Goal: Task Accomplishment & Management: Manage account settings

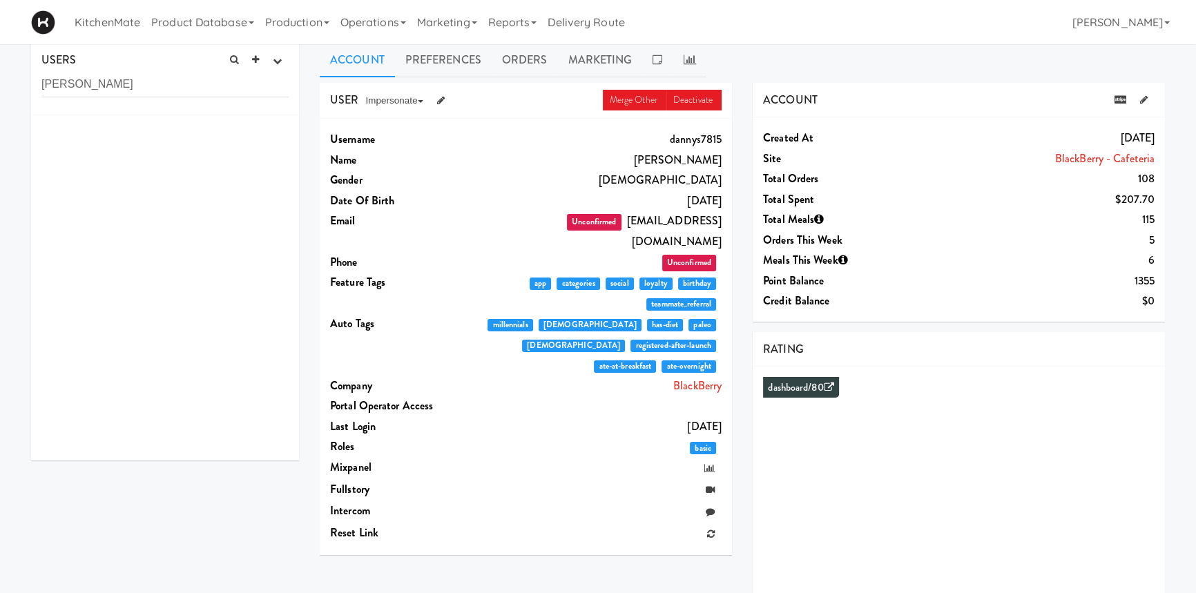
scroll to position [7, 0]
click at [376, 30] on link "Operations" at bounding box center [373, 22] width 77 height 44
click at [373, 64] on link "Sites" at bounding box center [390, 60] width 110 height 25
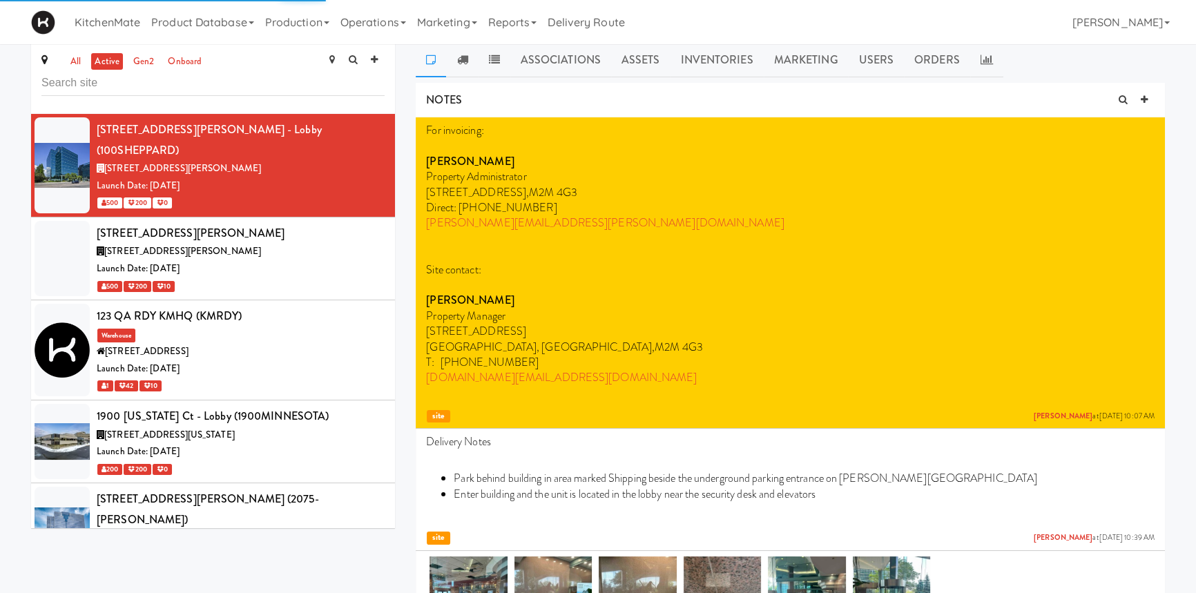
click at [201, 77] on input "text" at bounding box center [212, 83] width 343 height 26
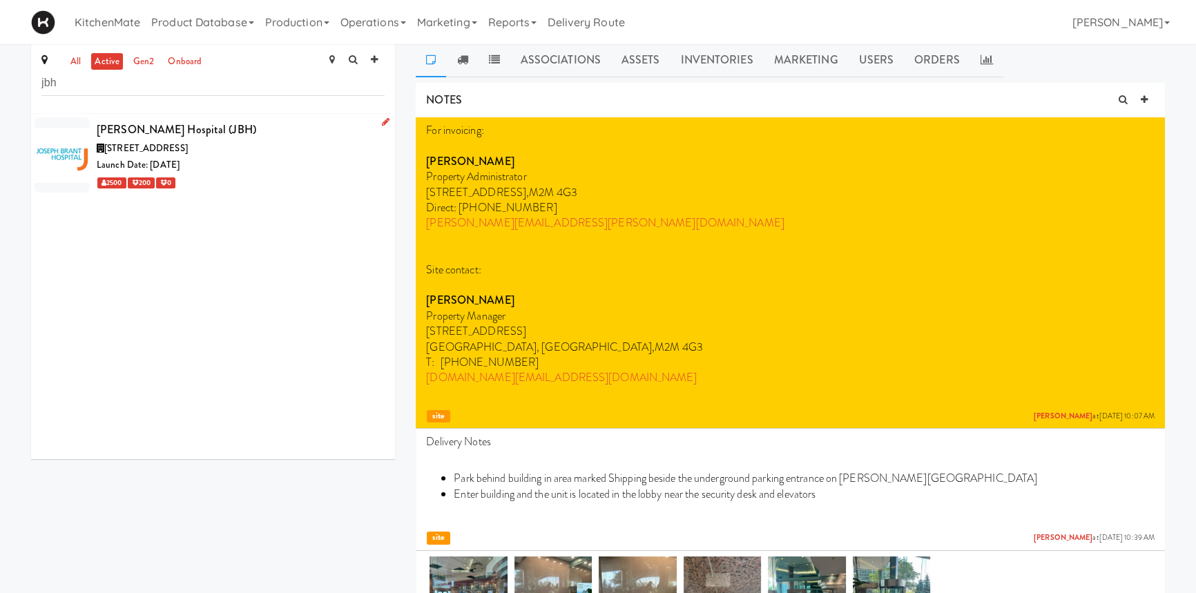
type input "jbh"
click at [166, 140] on div "[STREET_ADDRESS]" at bounding box center [241, 148] width 288 height 17
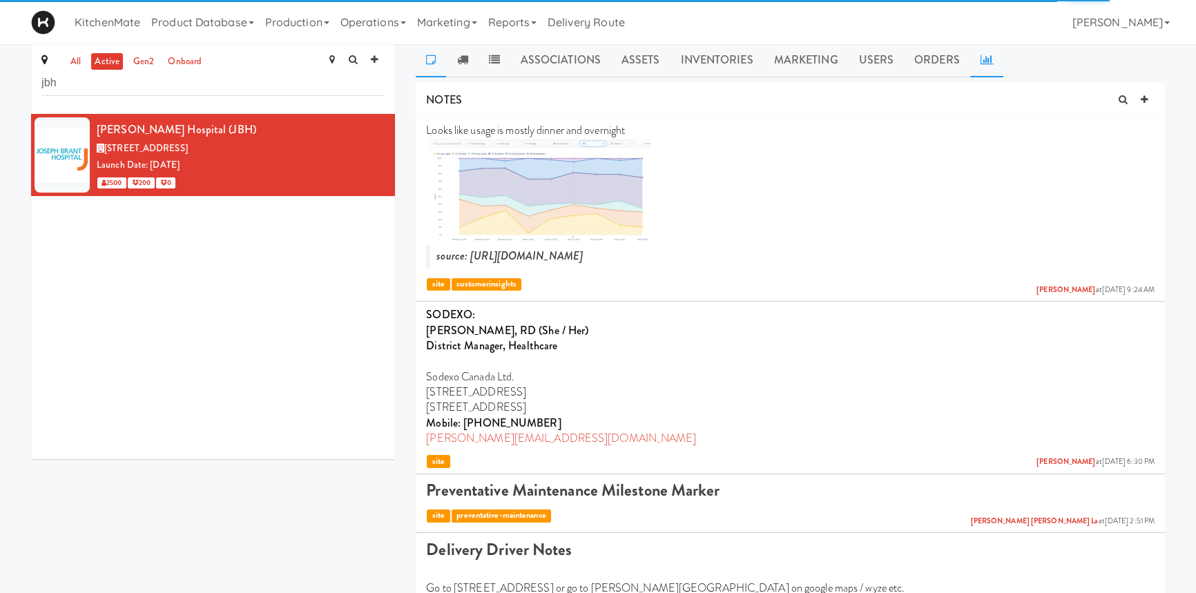
click at [974, 57] on link at bounding box center [986, 60] width 33 height 35
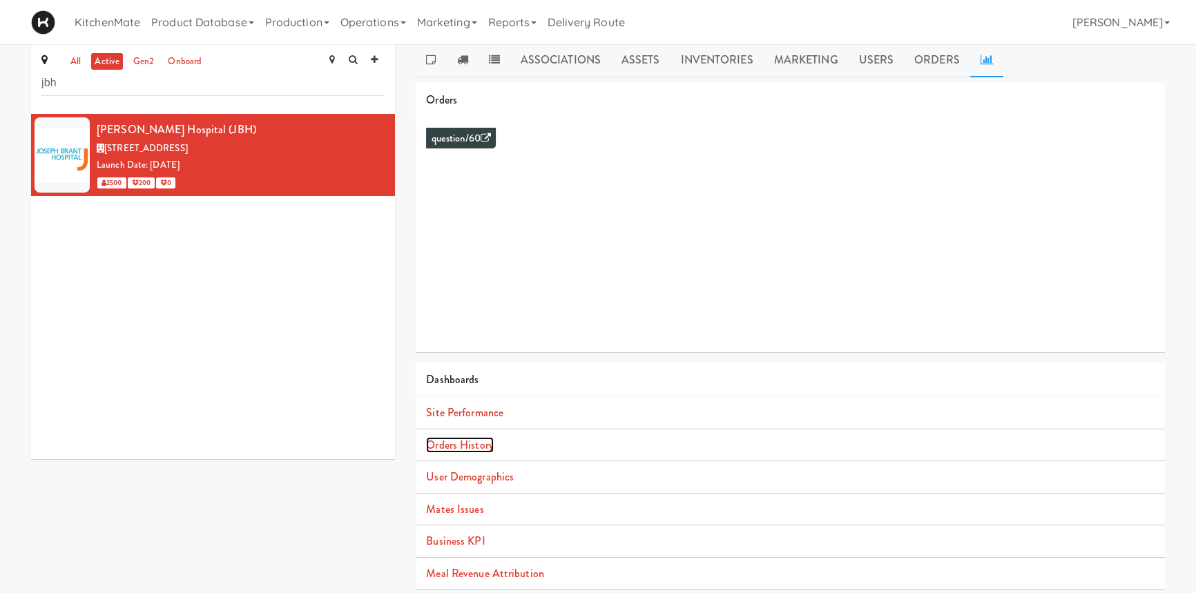
click at [473, 447] on link "Orders History" at bounding box center [459, 445] width 67 height 16
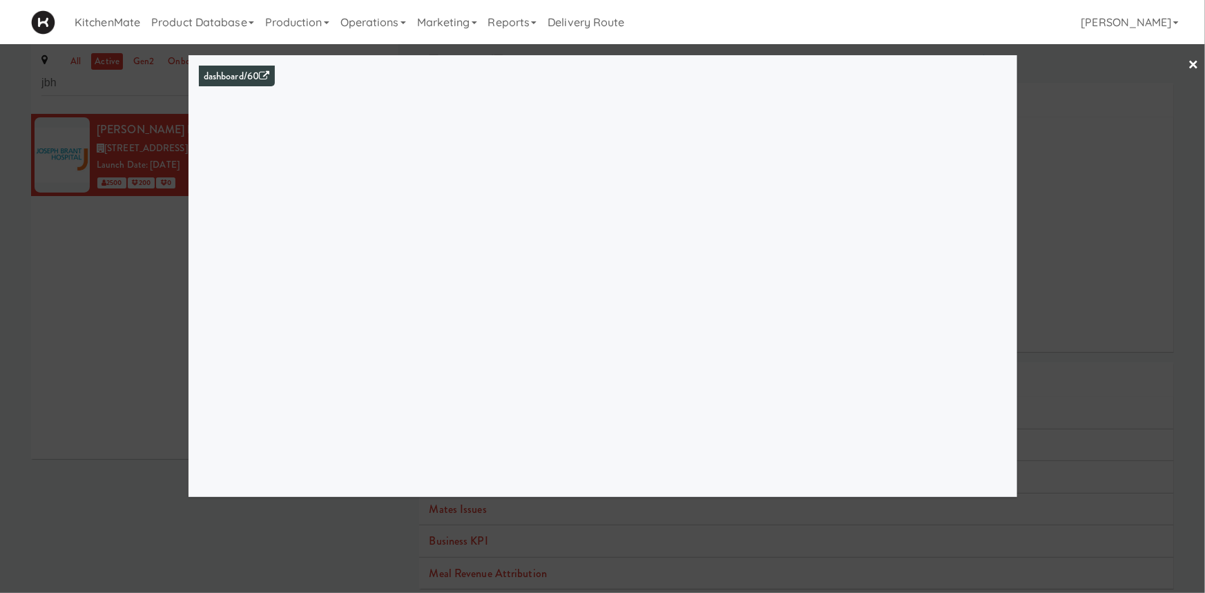
click at [1188, 66] on link "×" at bounding box center [1193, 65] width 11 height 43
